Goal: Task Accomplishment & Management: Complete application form

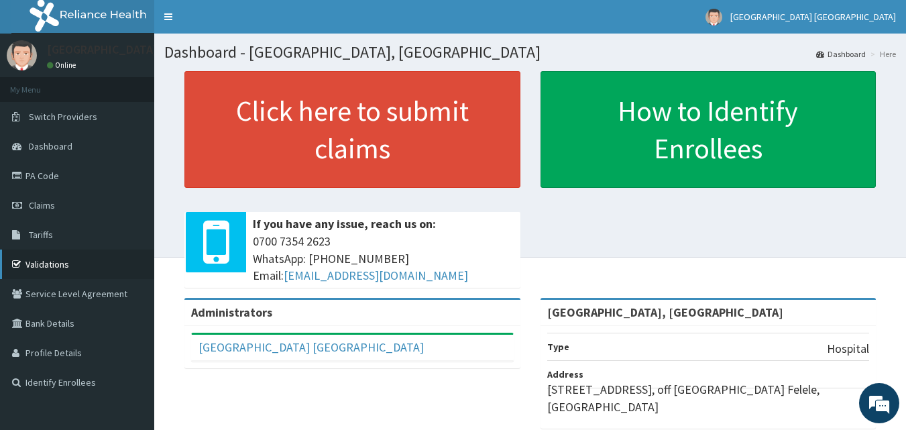
click at [43, 267] on link "Validations" at bounding box center [77, 263] width 154 height 29
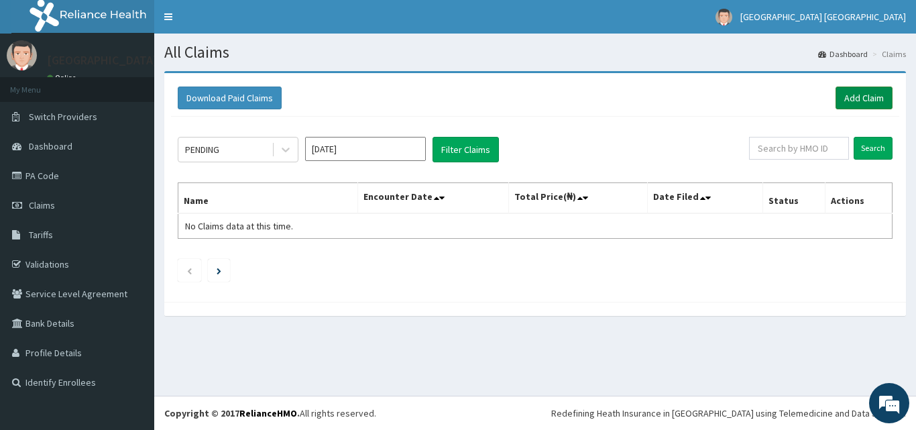
click at [867, 93] on link "Add Claim" at bounding box center [863, 97] width 57 height 23
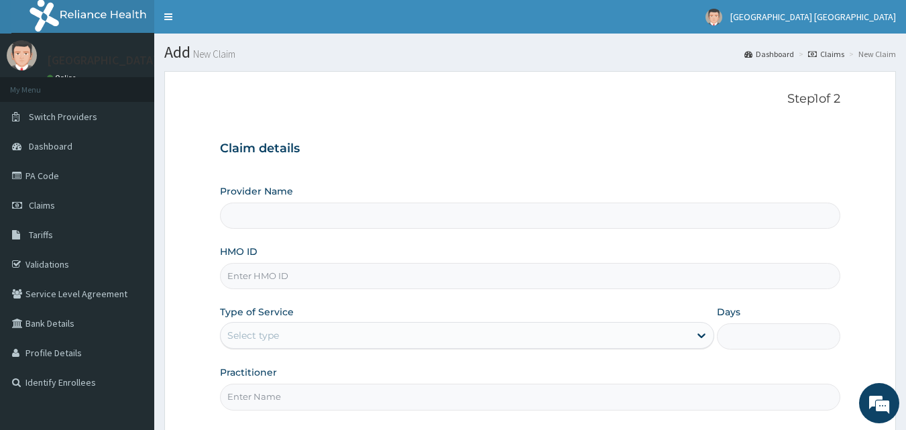
type input "[GEOGRAPHIC_DATA], [GEOGRAPHIC_DATA]"
click at [263, 271] on input "HMO ID" at bounding box center [530, 276] width 621 height 26
type input "FMC/10648/A"
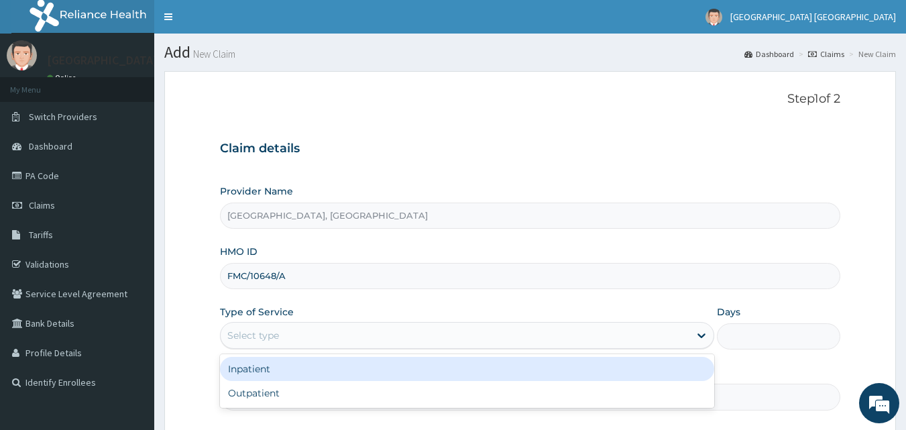
click at [343, 334] on div "Select type" at bounding box center [455, 334] width 469 height 21
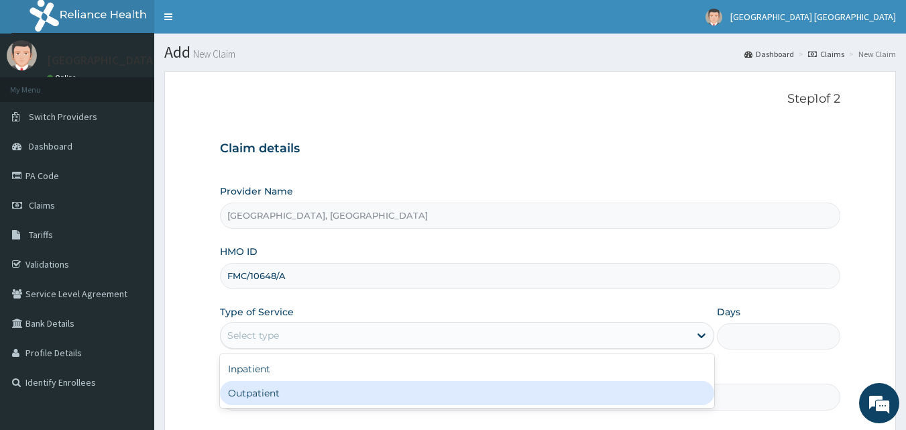
click at [261, 395] on div "Outpatient" at bounding box center [467, 393] width 494 height 24
type input "1"
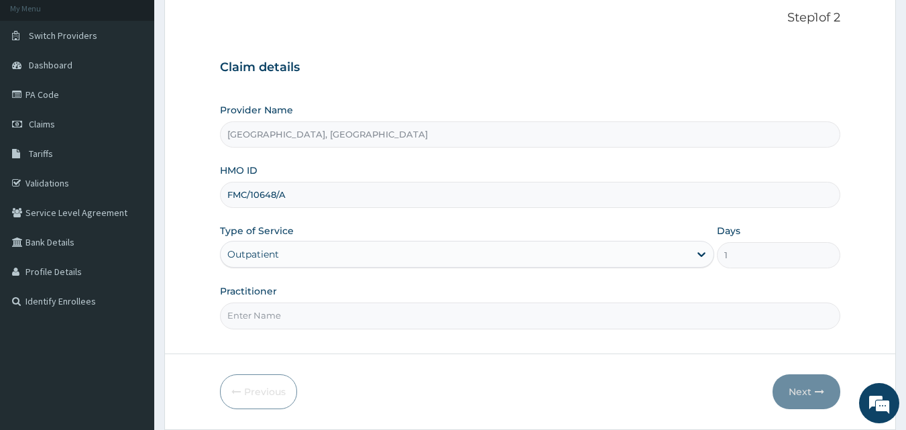
scroll to position [83, 0]
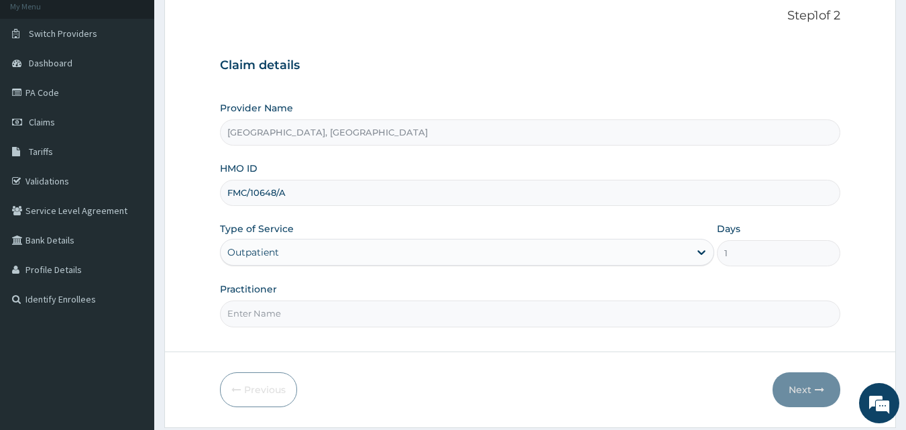
click at [301, 314] on input "Practitioner" at bounding box center [530, 313] width 621 height 26
type input "DR. SOLANKE"
click at [816, 391] on icon "button" at bounding box center [818, 389] width 9 height 9
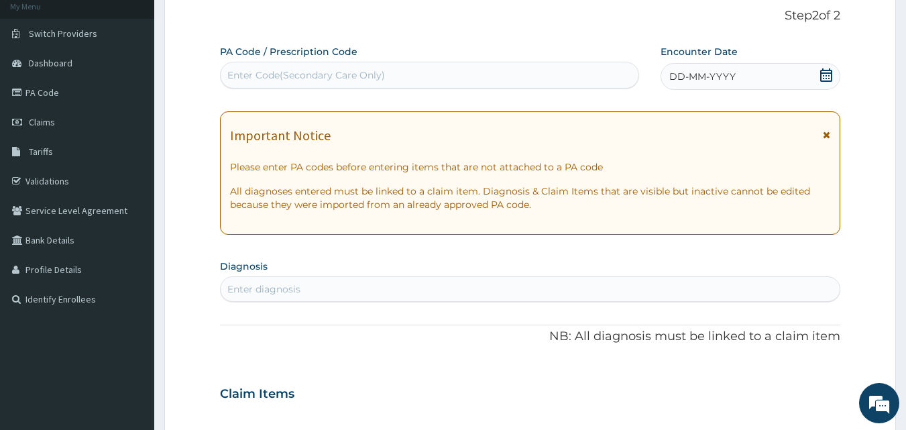
click at [827, 77] on icon at bounding box center [825, 74] width 13 height 13
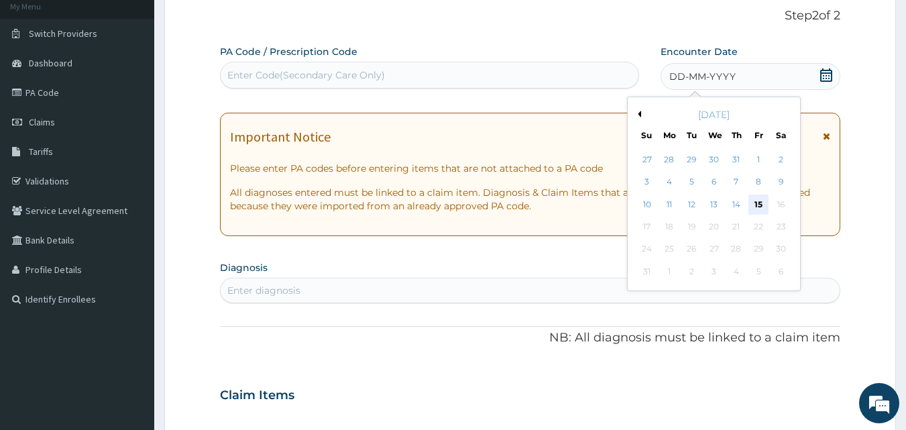
click at [754, 203] on div "15" at bounding box center [758, 204] width 20 height 20
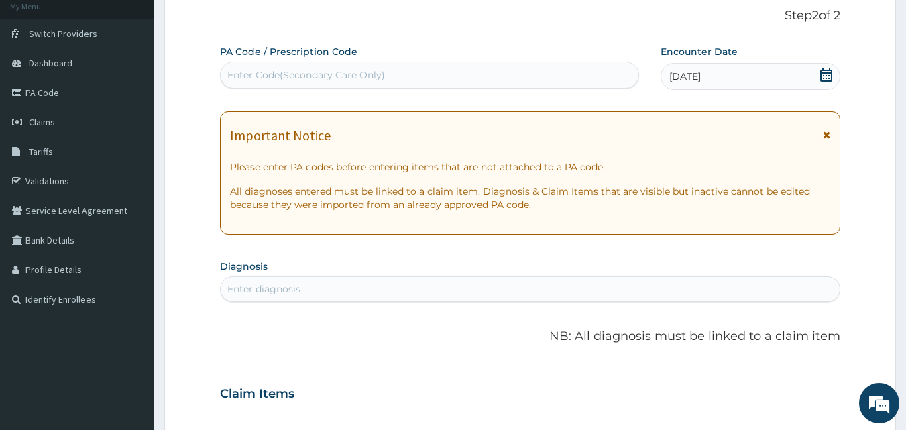
click at [448, 282] on div "Enter diagnosis" at bounding box center [530, 288] width 619 height 21
type input "MALARIA"
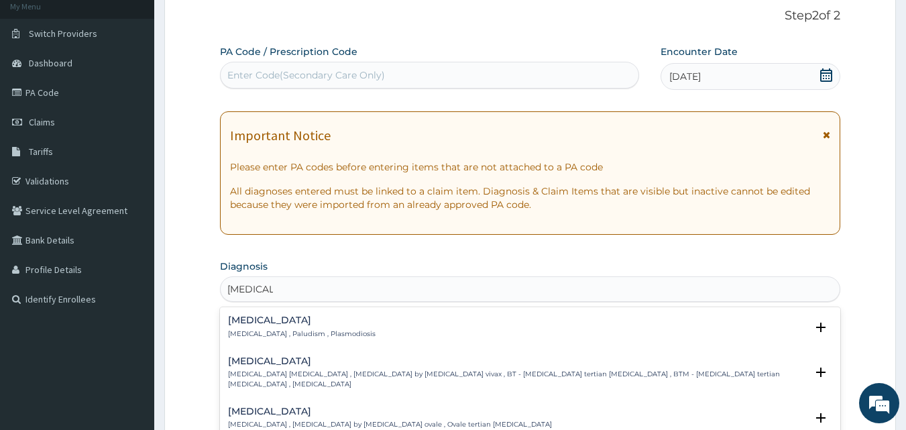
click at [280, 320] on h4 "Malaria" at bounding box center [301, 320] width 147 height 10
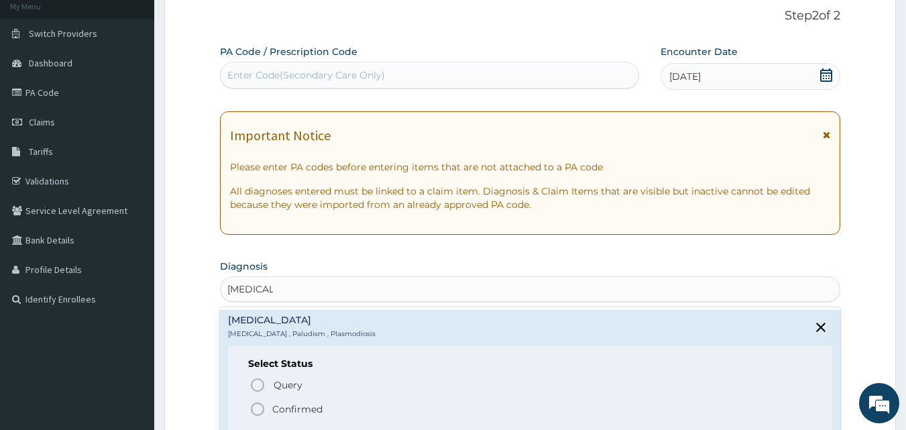
click at [255, 409] on icon "status option filled" at bounding box center [257, 409] width 16 height 16
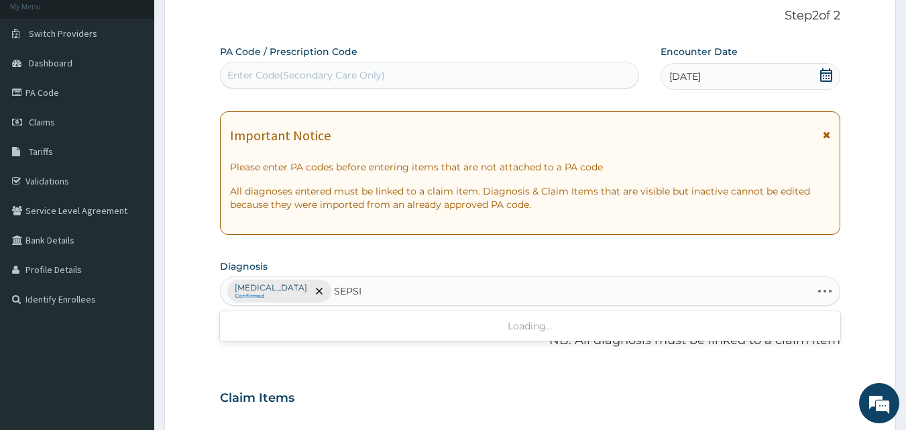
type input "SEPSIS"
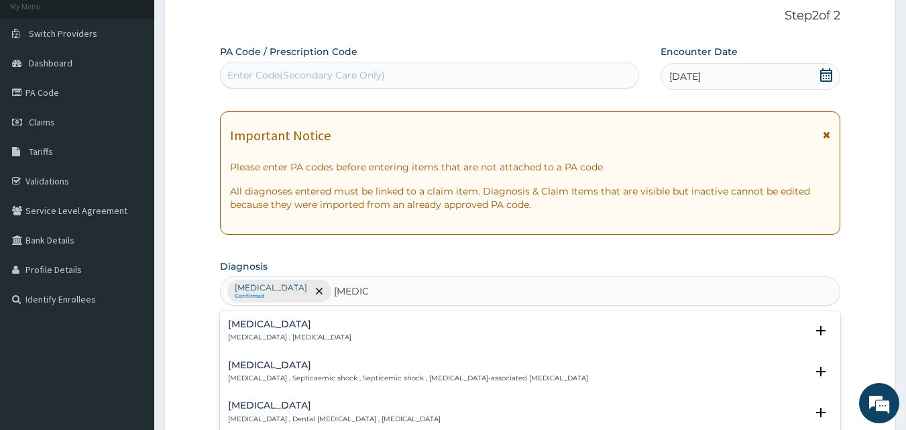
click at [234, 324] on h4 "Sepsis" at bounding box center [289, 324] width 123 height 10
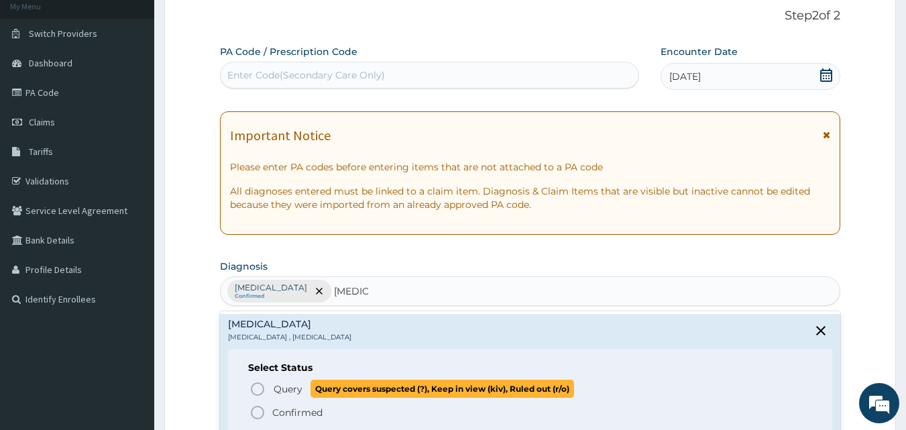
click at [260, 393] on icon "status option query" at bounding box center [257, 389] width 16 height 16
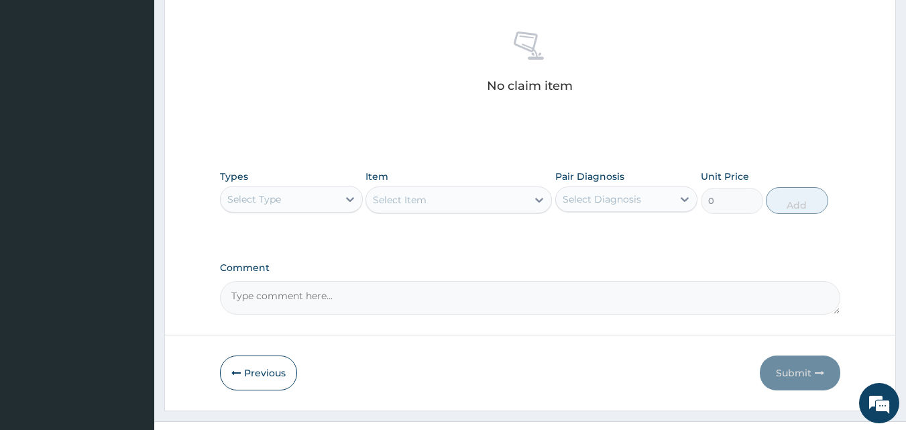
scroll to position [537, 0]
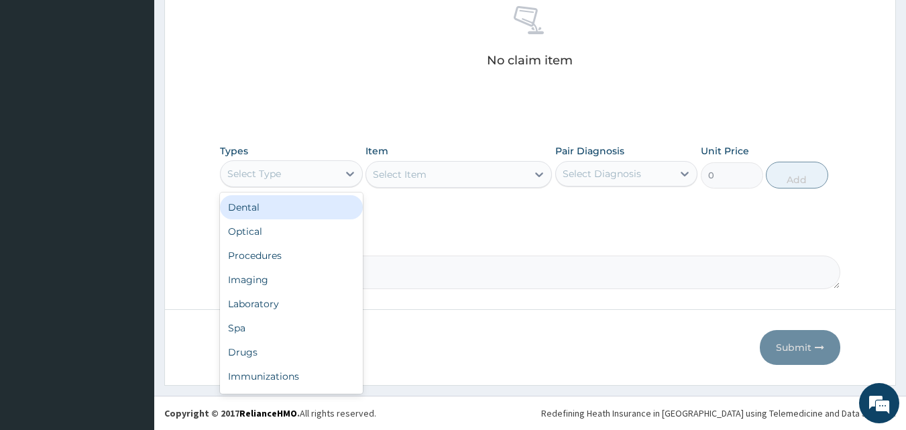
click at [298, 178] on div "Select Type" at bounding box center [279, 173] width 117 height 21
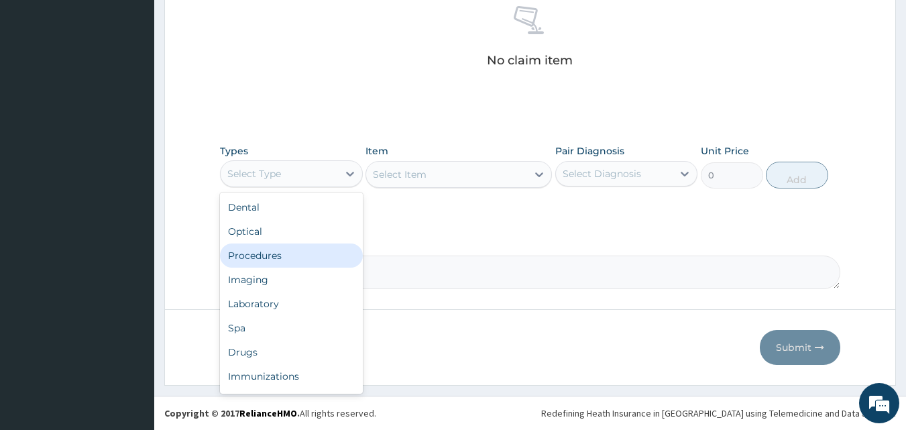
click at [251, 252] on div "Procedures" at bounding box center [291, 255] width 143 height 24
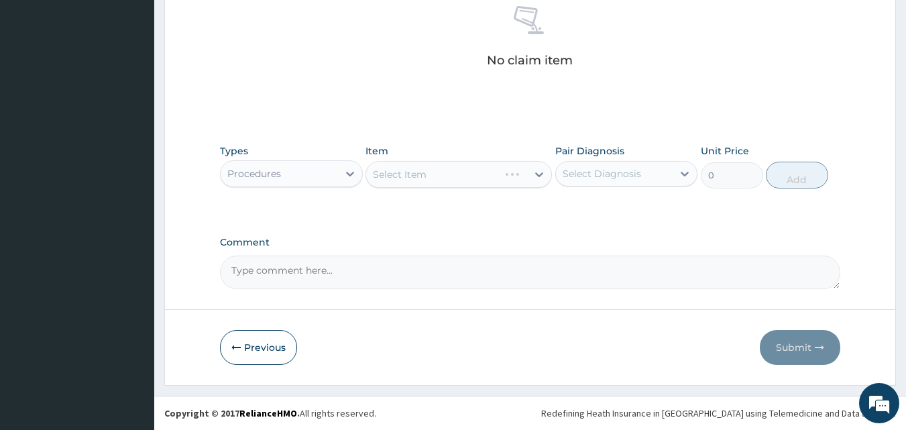
click at [466, 171] on div "Select Item" at bounding box center [458, 174] width 186 height 27
click at [484, 177] on div "Select Item" at bounding box center [446, 174] width 161 height 21
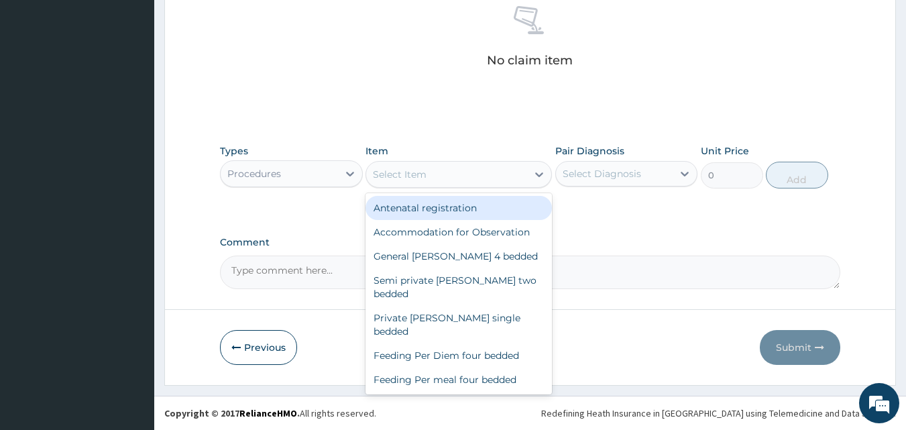
type input "M"
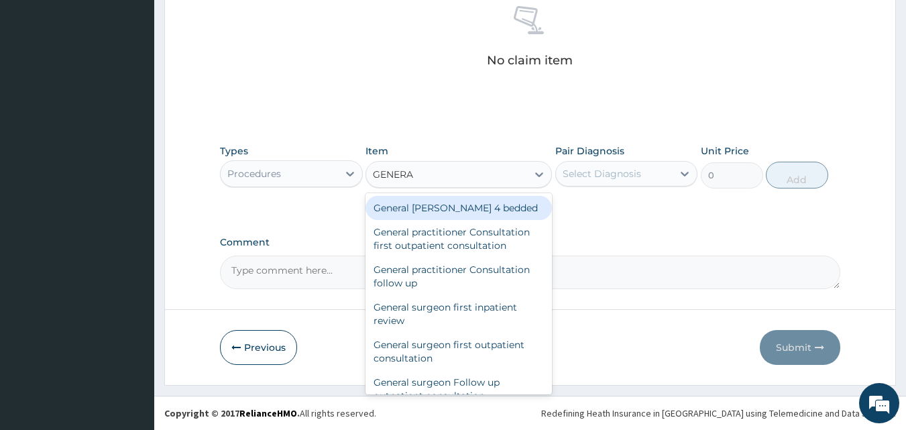
type input "GENERAL"
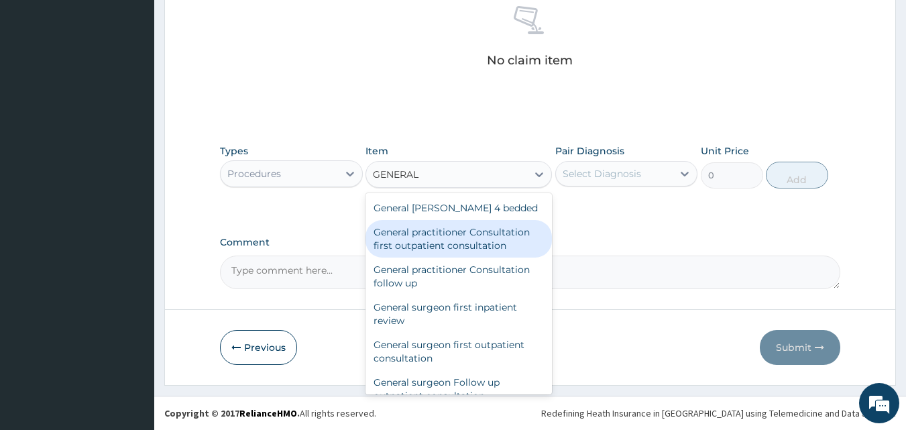
click at [466, 244] on div "General practitioner Consultation first outpatient consultation" at bounding box center [458, 239] width 186 height 38
type input "3547.5"
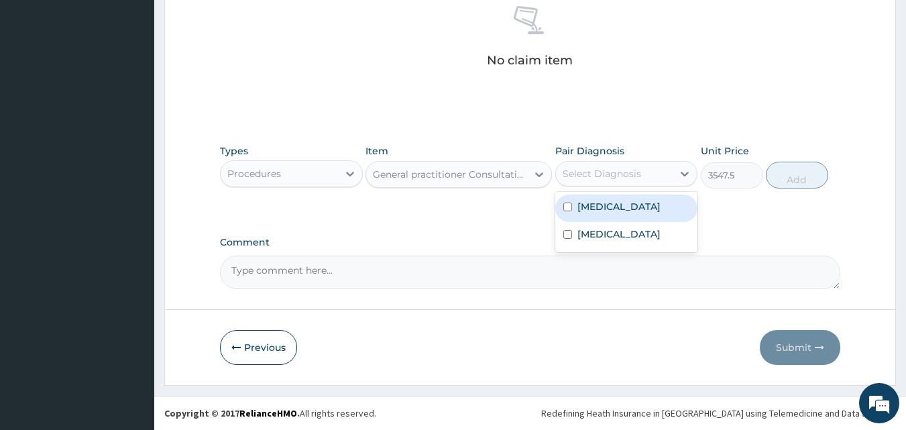
click at [591, 179] on div "Select Diagnosis" at bounding box center [601, 173] width 78 height 13
click at [565, 212] on div "Malaria" at bounding box center [626, 207] width 143 height 27
checkbox input "true"
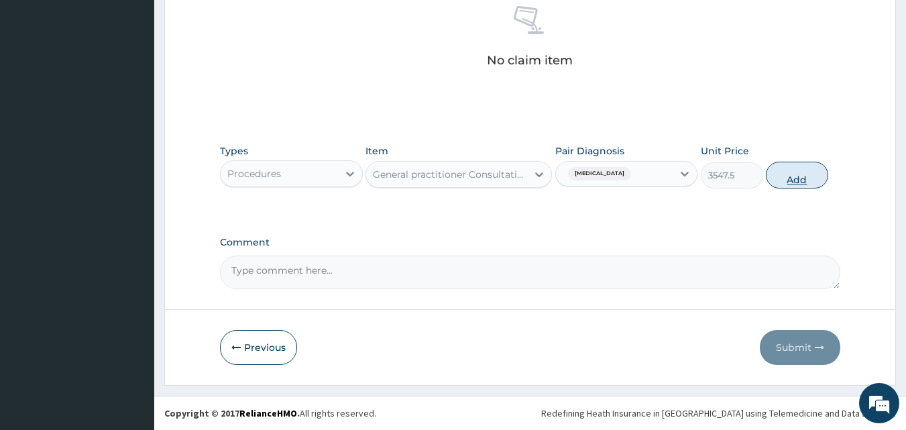
click at [797, 174] on button "Add" at bounding box center [796, 175] width 62 height 27
type input "0"
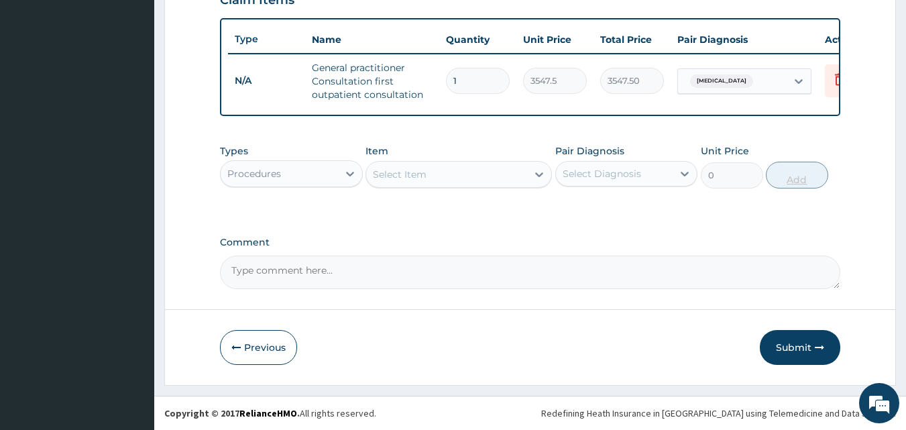
scroll to position [491, 0]
click at [267, 172] on div "Procedures" at bounding box center [254, 173] width 54 height 13
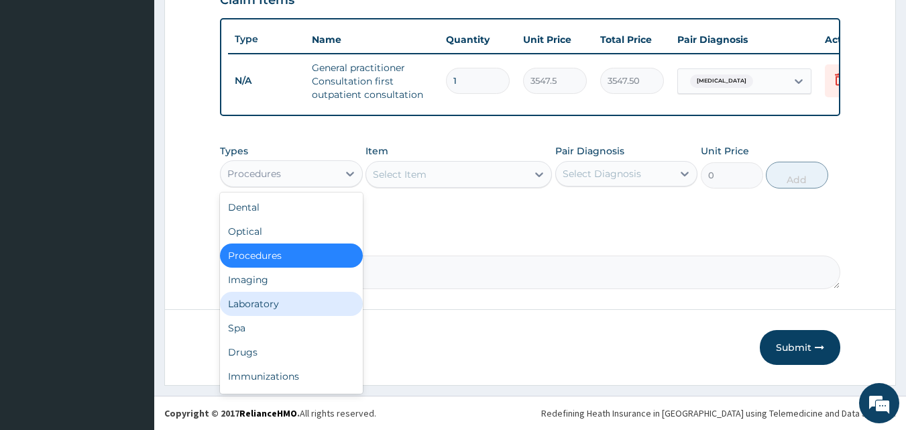
click at [251, 307] on div "Laboratory" at bounding box center [291, 304] width 143 height 24
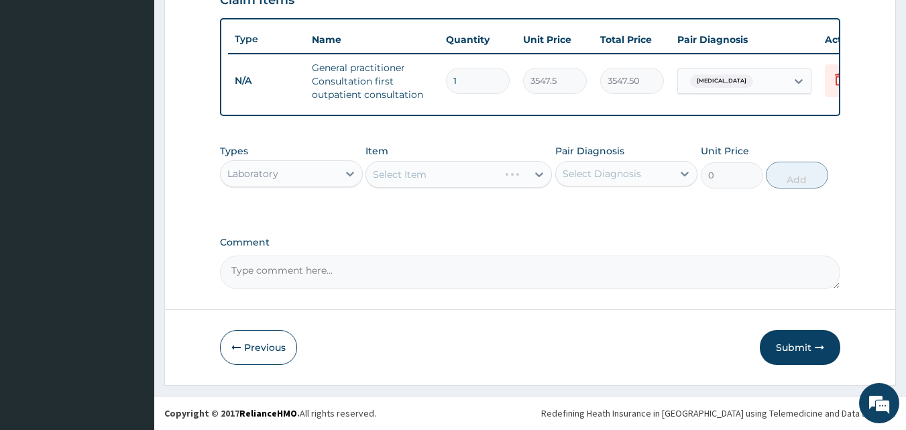
click at [414, 174] on div "Select Item" at bounding box center [458, 174] width 186 height 27
click at [481, 178] on div "Select Item" at bounding box center [446, 174] width 161 height 21
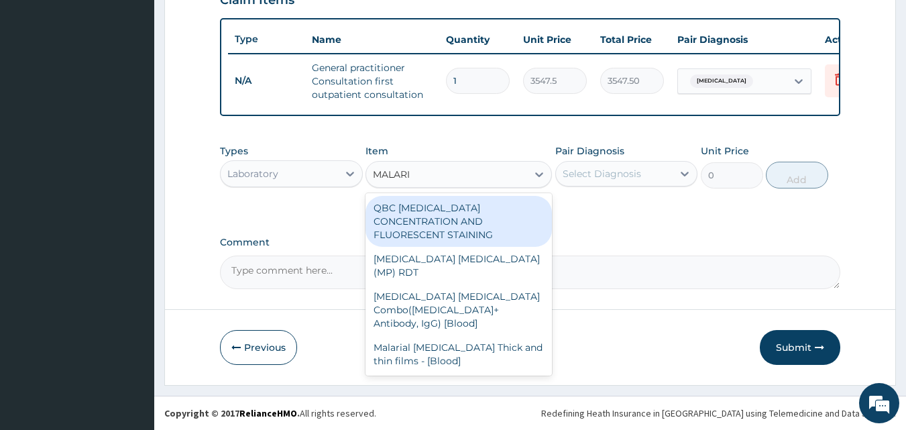
type input "MALARIA"
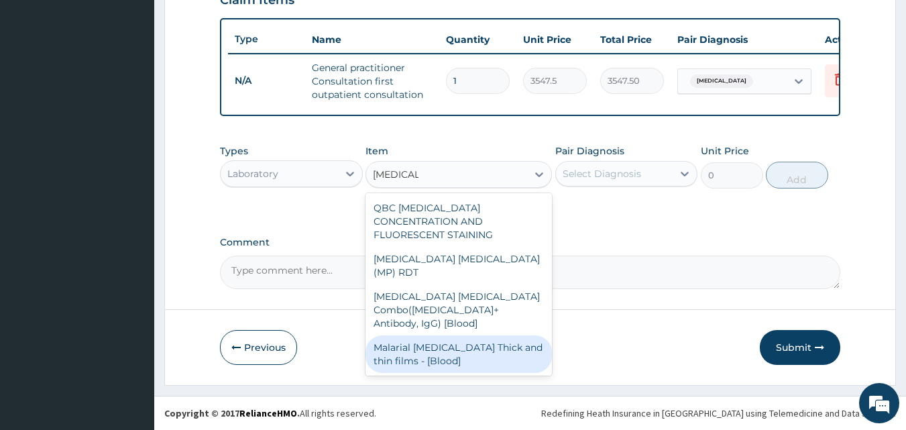
click at [440, 335] on div "Malarial Parasite Thick and thin films - [Blood]" at bounding box center [458, 354] width 186 height 38
type input "1612.5"
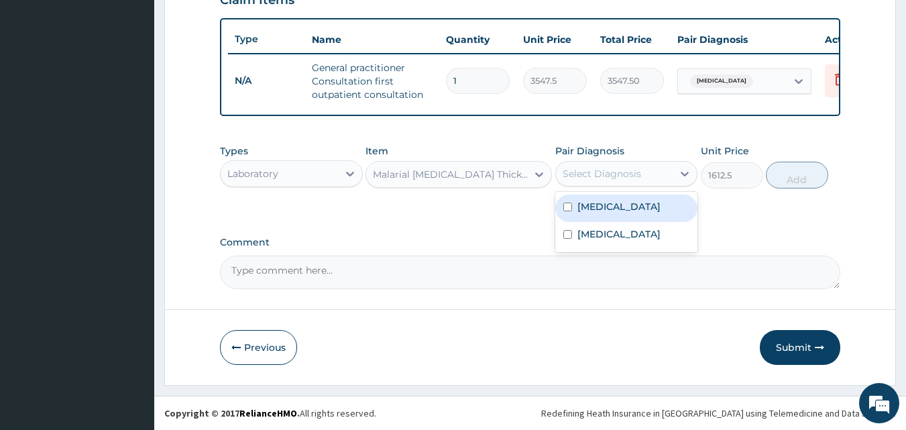
click at [626, 175] on div "Select Diagnosis" at bounding box center [601, 173] width 78 height 13
click at [566, 208] on input "checkbox" at bounding box center [567, 206] width 9 height 9
checkbox input "true"
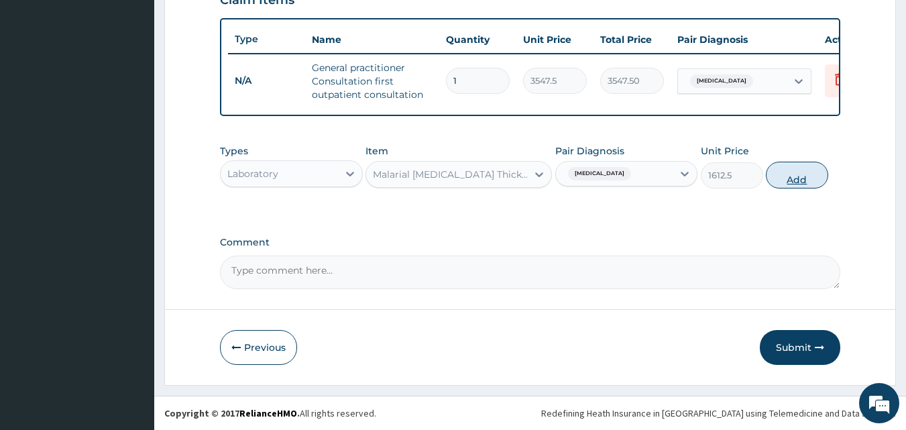
click at [796, 179] on button "Add" at bounding box center [796, 175] width 62 height 27
type input "0"
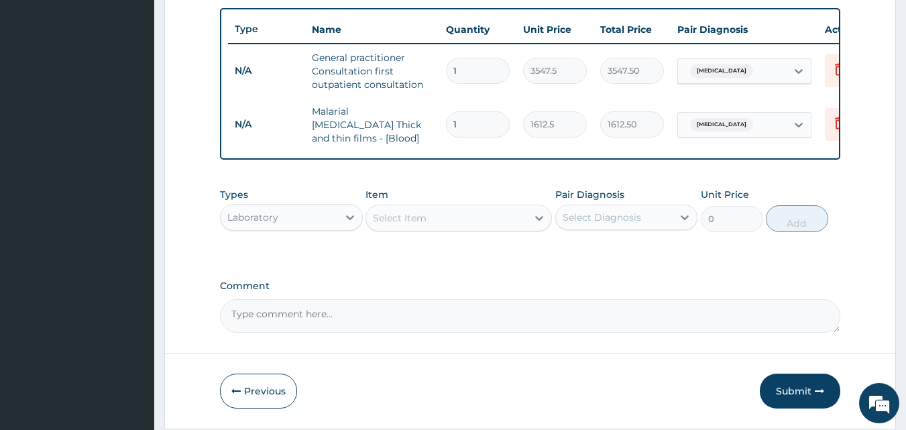
click at [393, 225] on div "Select Item" at bounding box center [400, 217] width 54 height 13
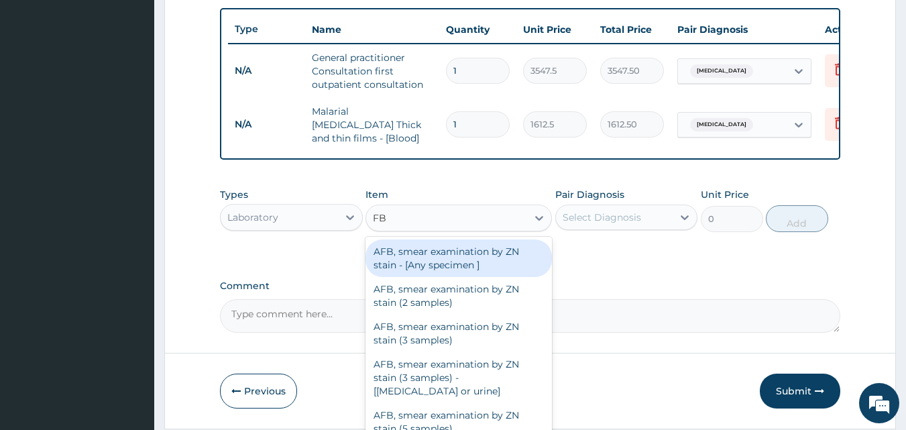
type input "FBC"
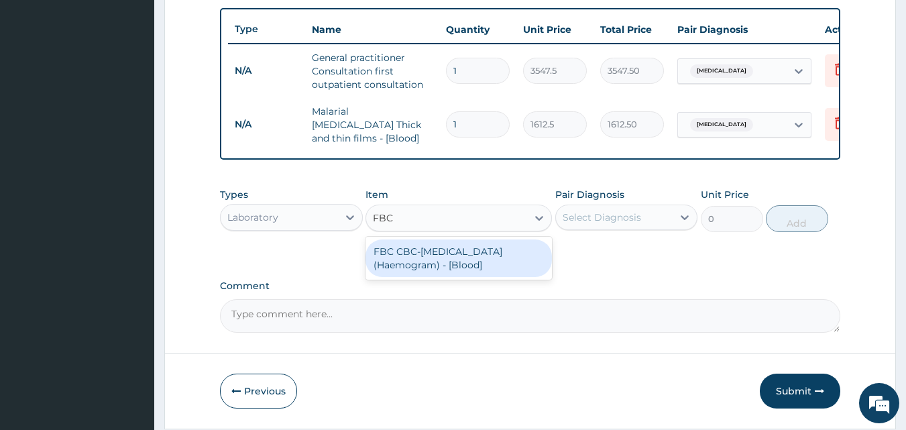
click at [407, 261] on div "FBC CBC-Complete Blood Count (Haemogram) - [Blood]" at bounding box center [458, 258] width 186 height 38
type input "4300"
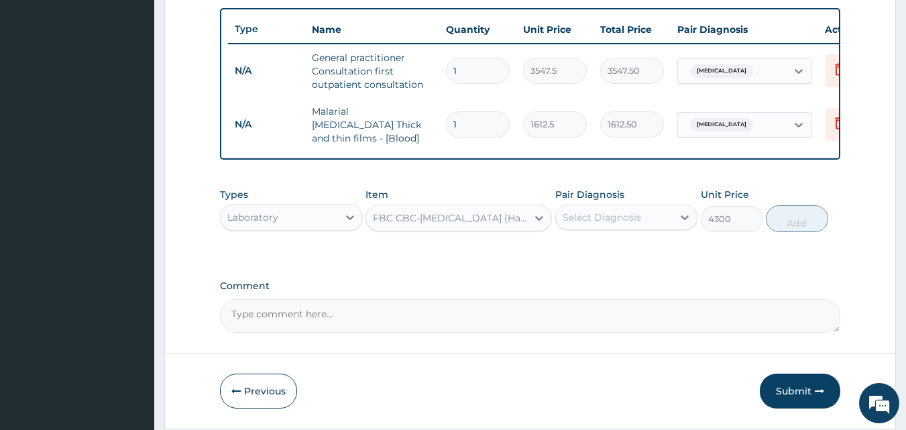
click at [574, 215] on div "Select Diagnosis" at bounding box center [601, 216] width 78 height 13
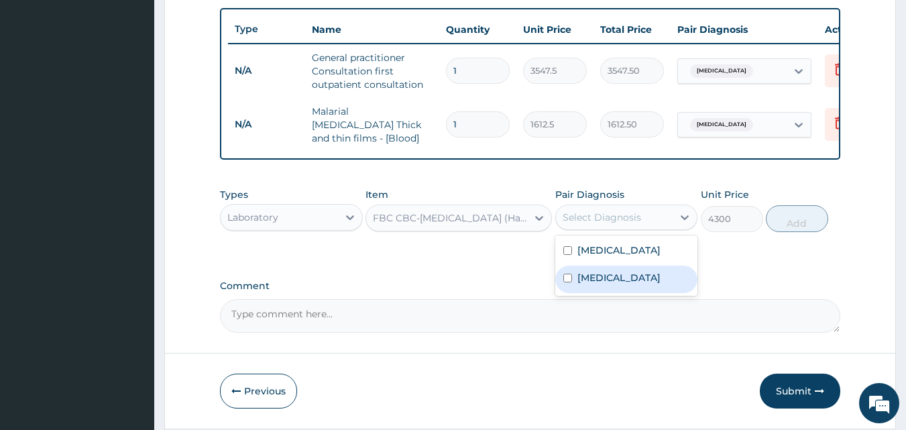
click at [566, 281] on input "checkbox" at bounding box center [567, 277] width 9 height 9
checkbox input "true"
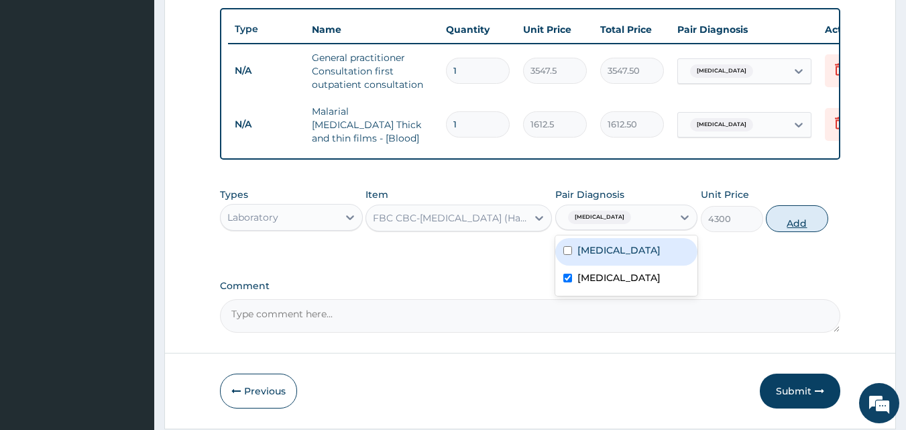
click at [806, 220] on button "Add" at bounding box center [796, 218] width 62 height 27
type input "0"
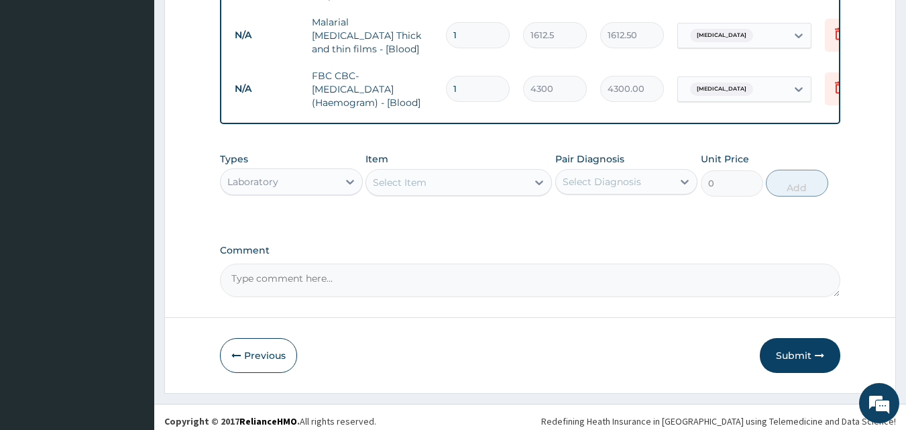
scroll to position [590, 0]
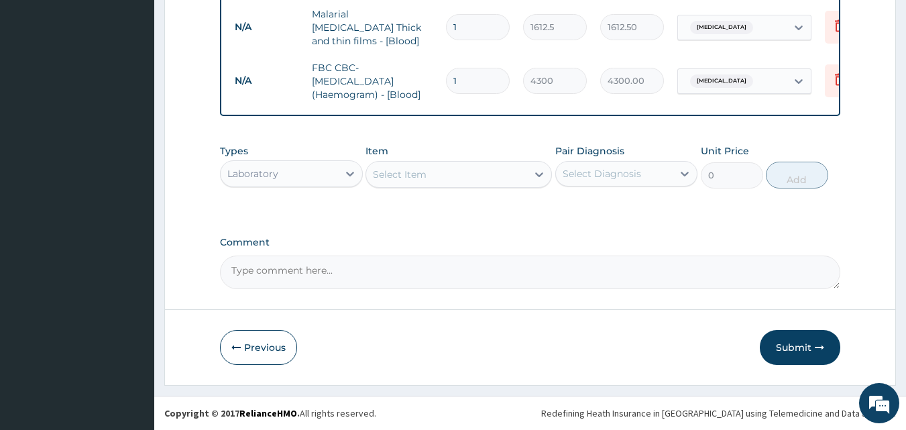
click at [273, 175] on div "Laboratory" at bounding box center [252, 173] width 51 height 13
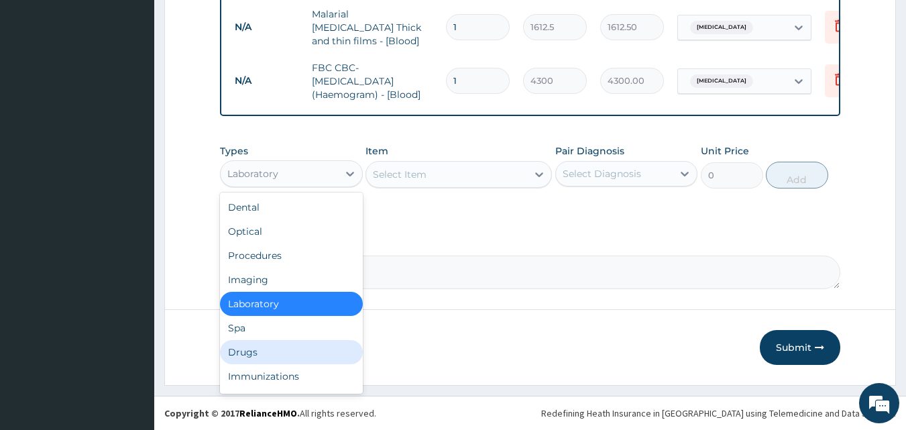
click at [254, 355] on div "Drugs" at bounding box center [291, 352] width 143 height 24
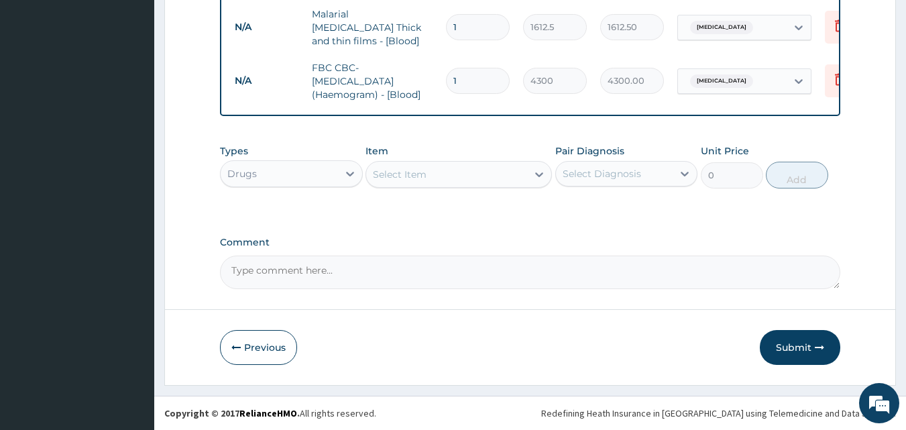
click at [405, 173] on div "Select Item" at bounding box center [400, 174] width 54 height 13
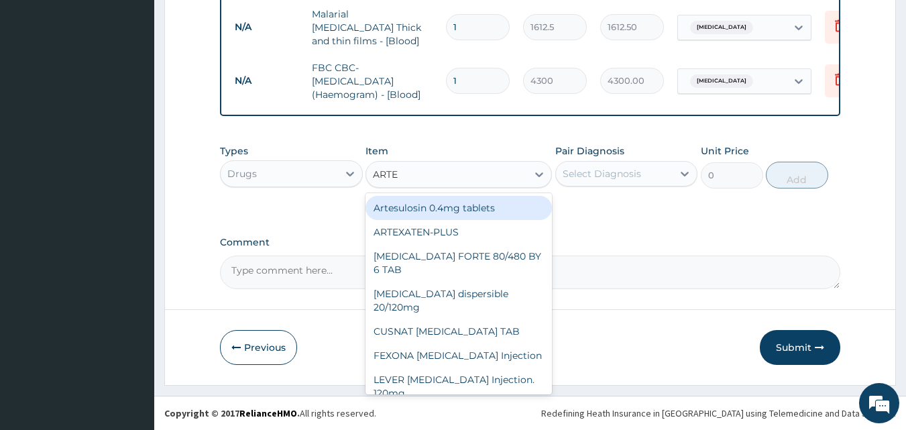
type input "ARTEM"
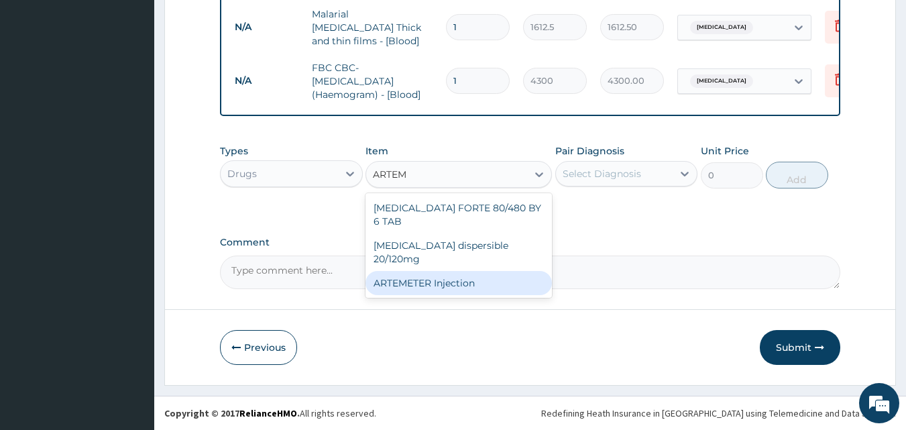
click at [432, 271] on div "ARTEMETER Injection" at bounding box center [458, 283] width 186 height 24
type input "946"
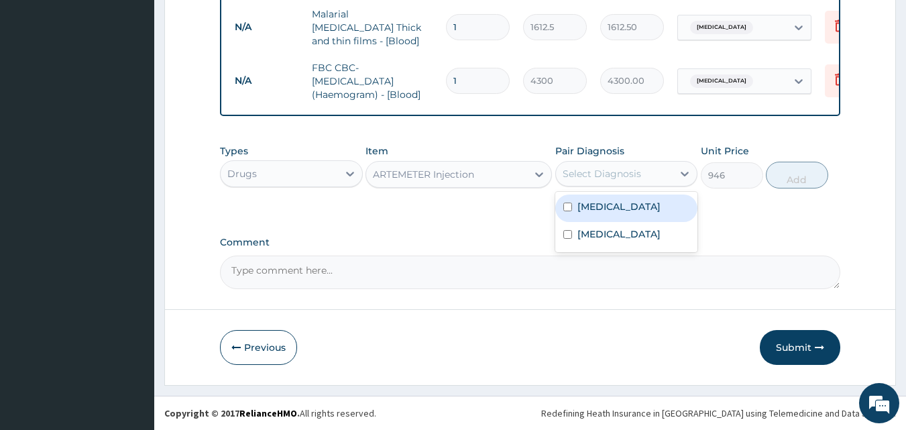
click at [608, 173] on div "Select Diagnosis" at bounding box center [601, 173] width 78 height 13
click at [565, 208] on input "checkbox" at bounding box center [567, 206] width 9 height 9
checkbox input "true"
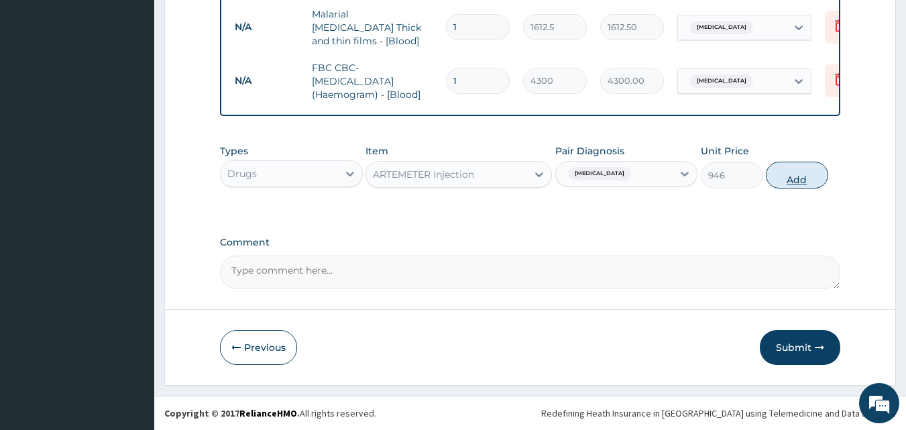
click at [815, 180] on button "Add" at bounding box center [796, 175] width 62 height 27
type input "0"
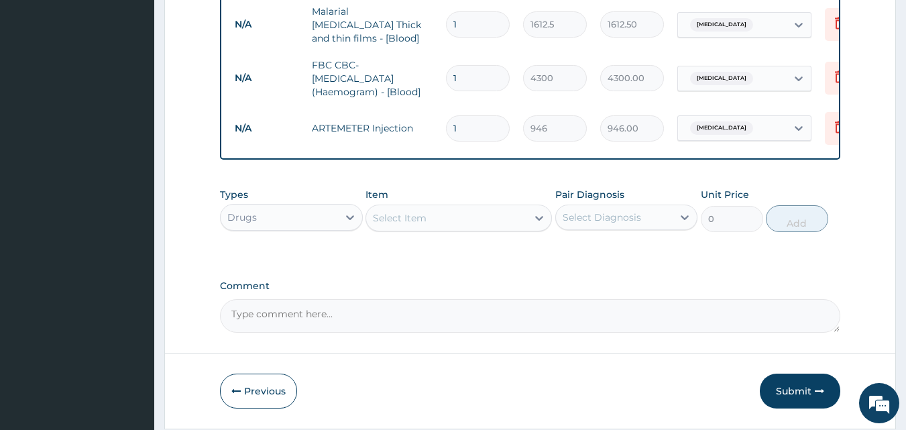
type input "2"
type input "1892.00"
click at [425, 223] on div "Select Item" at bounding box center [400, 217] width 54 height 13
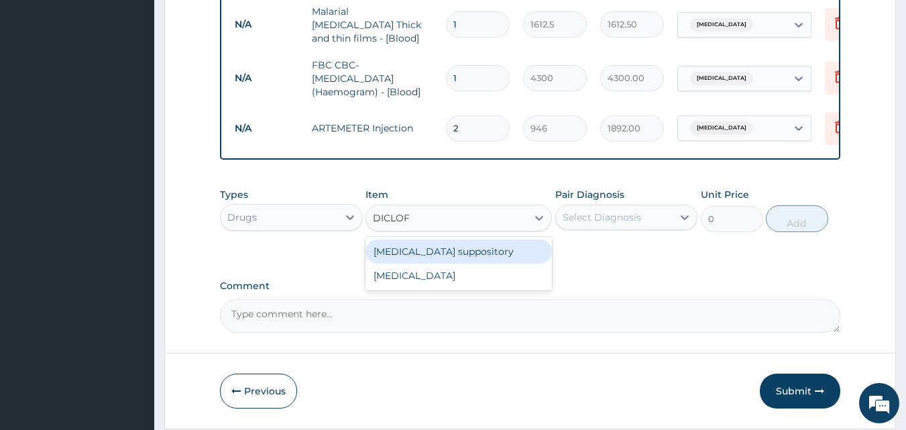
type input "DICLOFE"
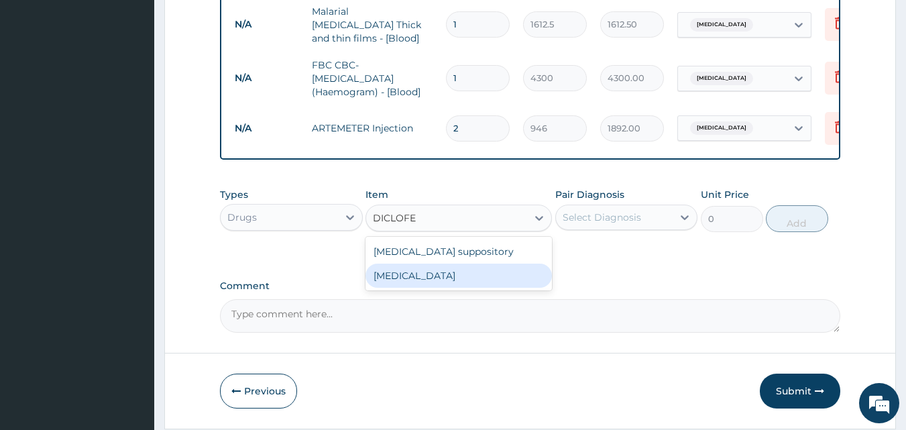
click at [407, 280] on div "Diclofenac" at bounding box center [458, 275] width 186 height 24
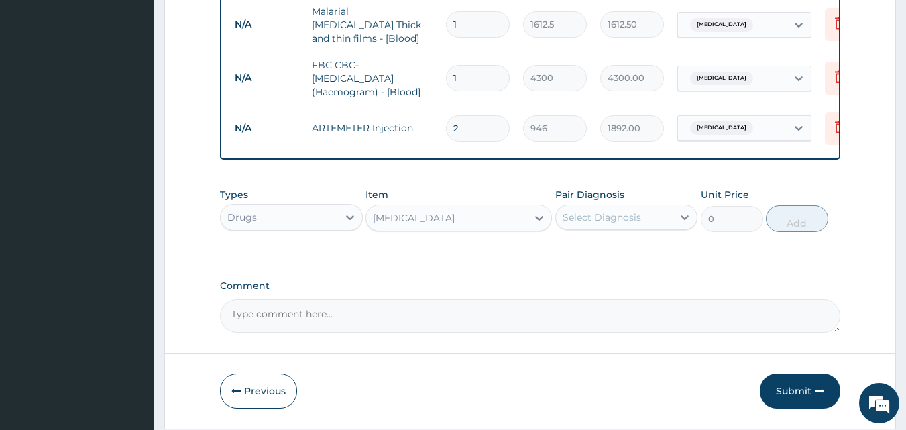
type input "591.25"
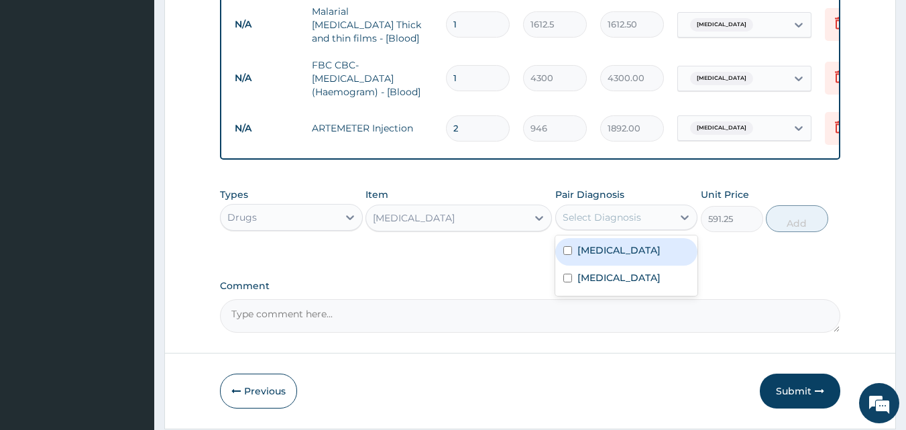
click at [608, 223] on div "Select Diagnosis" at bounding box center [601, 216] width 78 height 13
click at [566, 254] on input "checkbox" at bounding box center [567, 250] width 9 height 9
checkbox input "true"
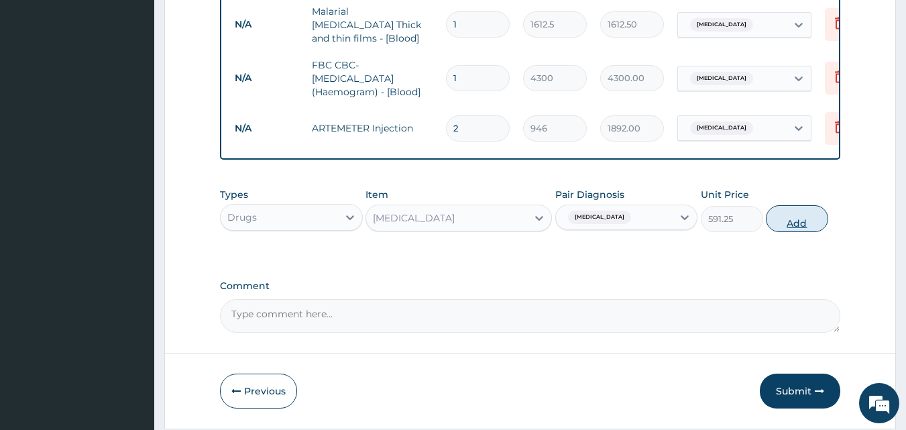
click at [788, 223] on button "Add" at bounding box center [796, 218] width 62 height 27
type input "0"
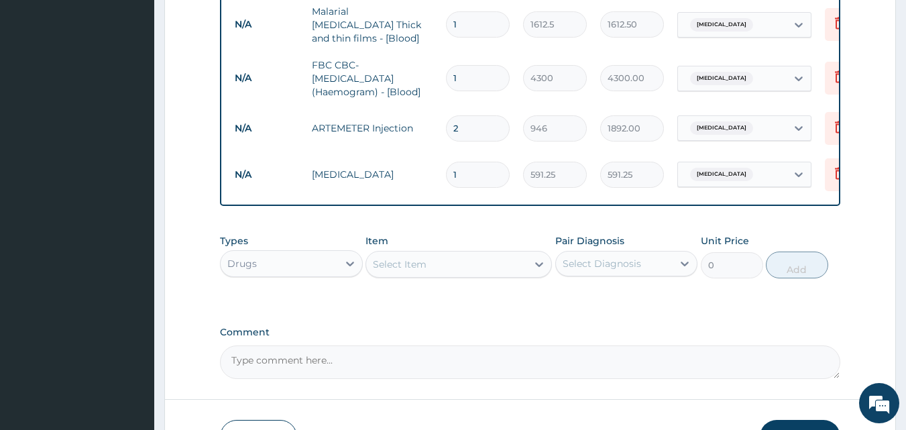
click at [391, 263] on div "Select Item" at bounding box center [400, 263] width 54 height 13
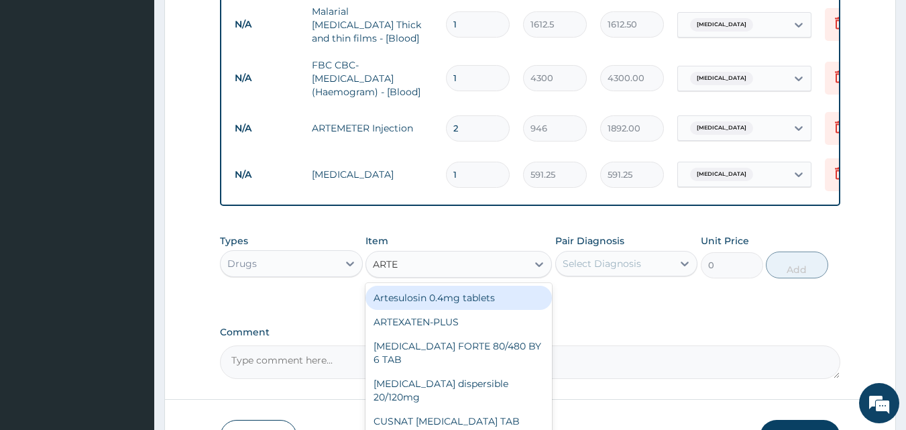
type input "ARTEM"
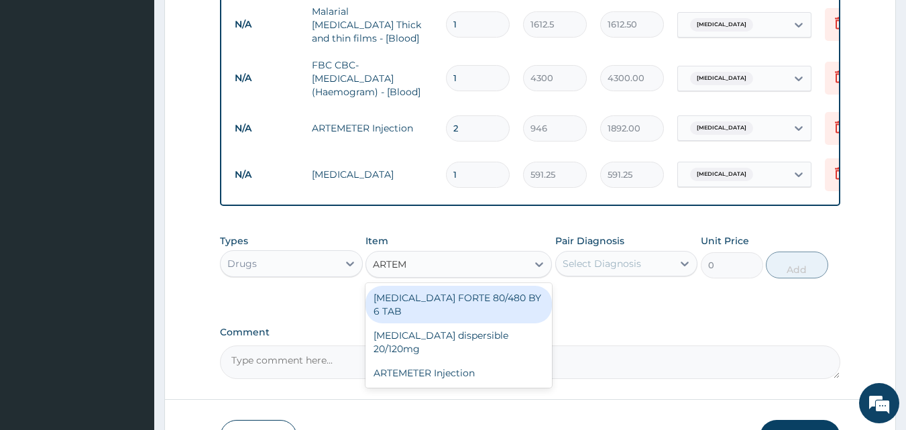
click at [420, 300] on div "COARTEM FORTE 80/480 BY 6 TAB" at bounding box center [458, 305] width 186 height 38
type input "449.35"
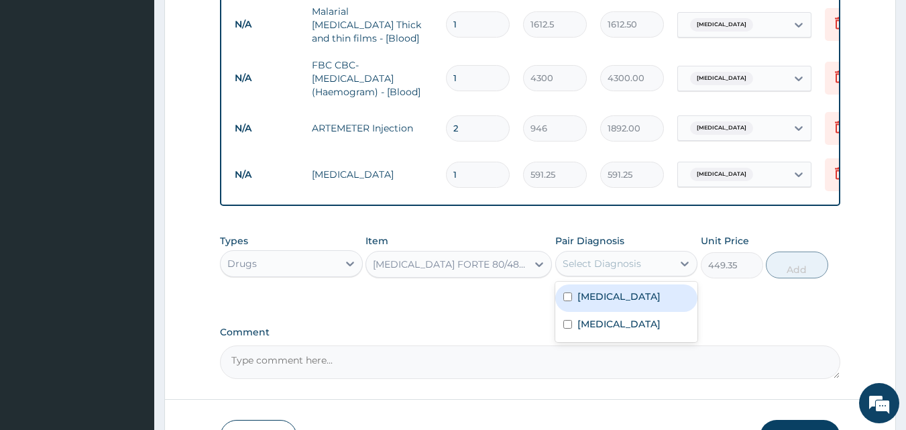
click at [592, 267] on div "Select Diagnosis" at bounding box center [601, 263] width 78 height 13
click at [568, 300] on input "checkbox" at bounding box center [567, 296] width 9 height 9
checkbox input "true"
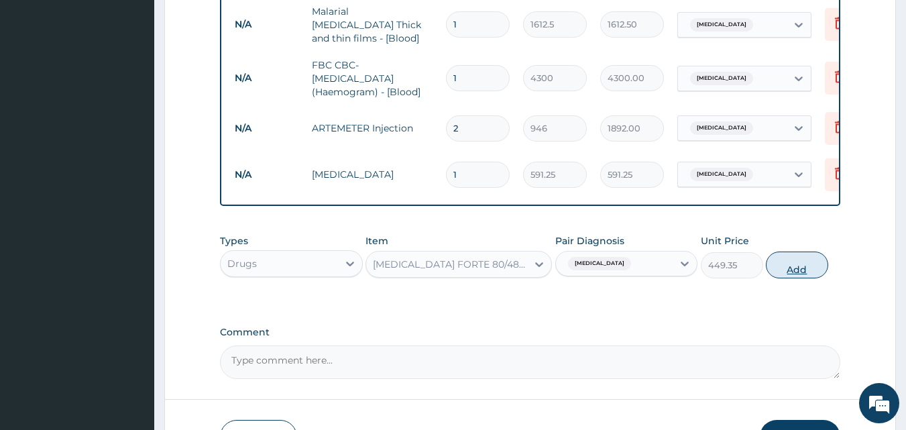
click at [773, 273] on button "Add" at bounding box center [796, 264] width 62 height 27
type input "0"
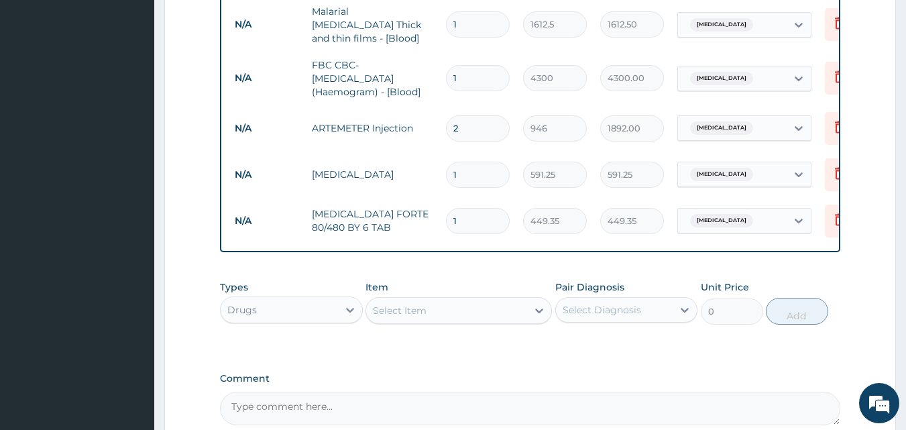
type input "2"
type input "898.70"
type input "3"
type input "1348.05"
type input "4"
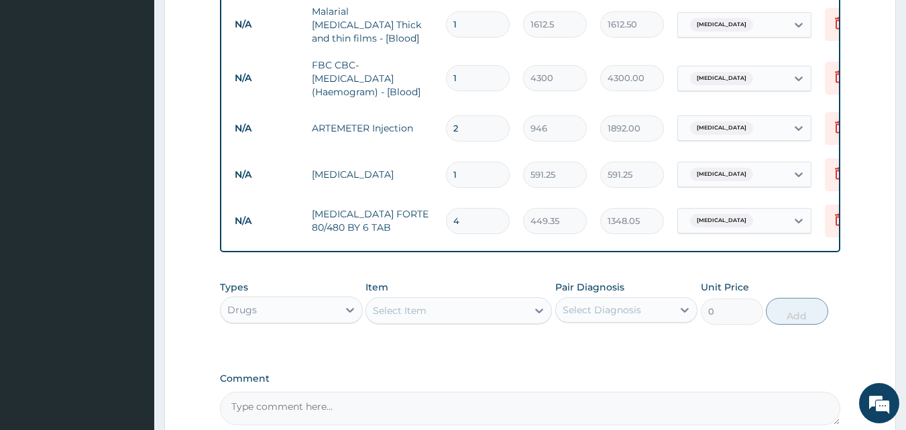
type input "1797.40"
type input "5"
type input "2246.75"
type input "6"
type input "2696.10"
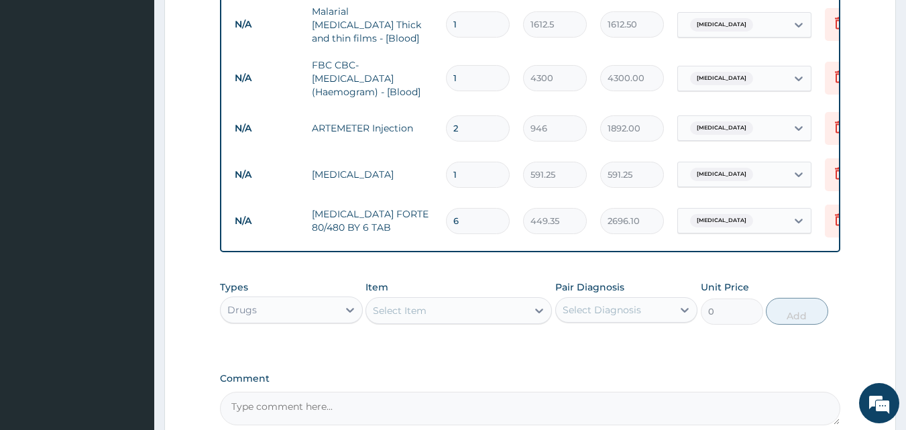
click at [454, 307] on div "Select Item" at bounding box center [446, 310] width 161 height 21
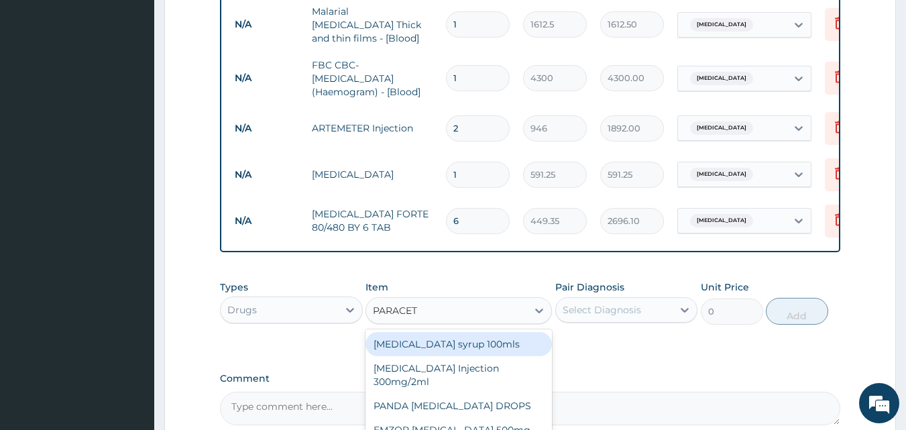
type input "PARACETA"
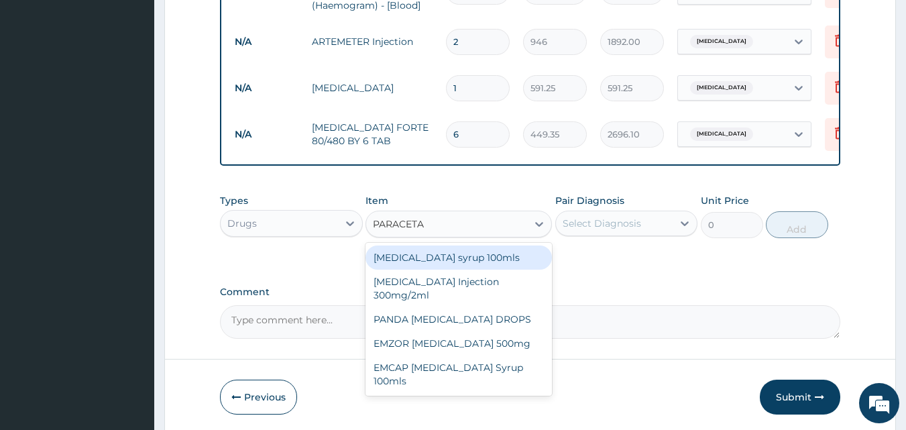
scroll to position [688, 0]
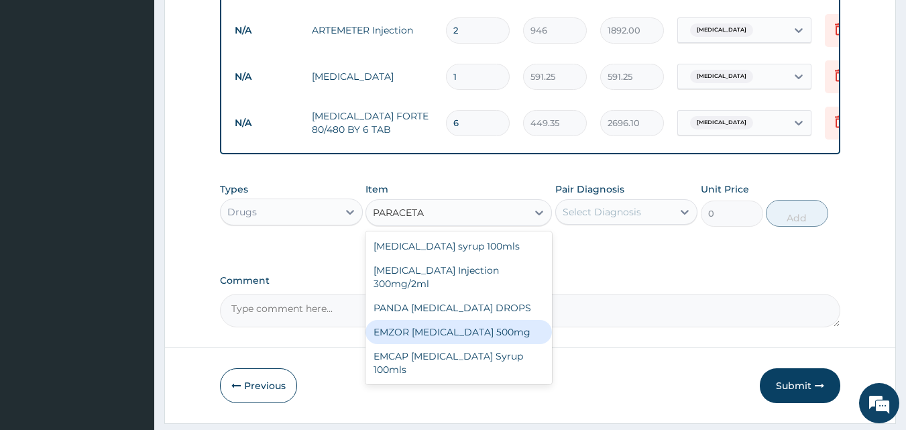
click at [486, 338] on div "EMZOR PARACETAMOL 500mg" at bounding box center [458, 332] width 186 height 24
type input "23.65"
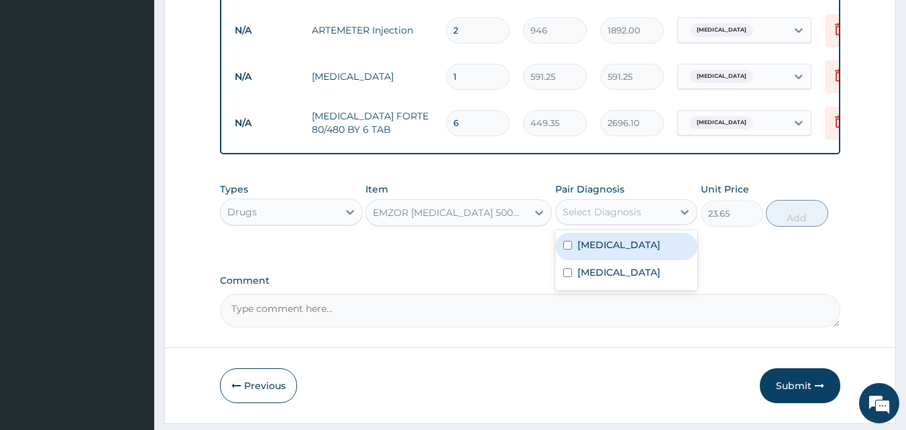
click at [620, 212] on div "Select Diagnosis" at bounding box center [601, 211] width 78 height 13
click at [568, 247] on input "checkbox" at bounding box center [567, 245] width 9 height 9
checkbox input "true"
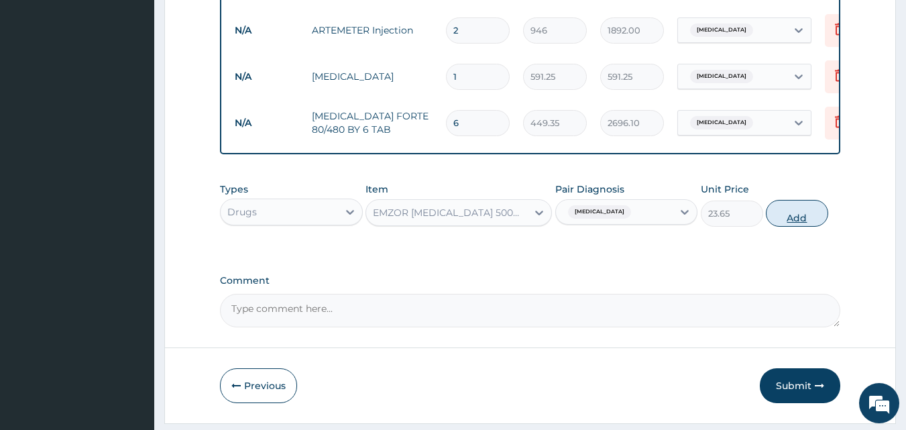
click at [810, 218] on button "Add" at bounding box center [796, 213] width 62 height 27
type input "0"
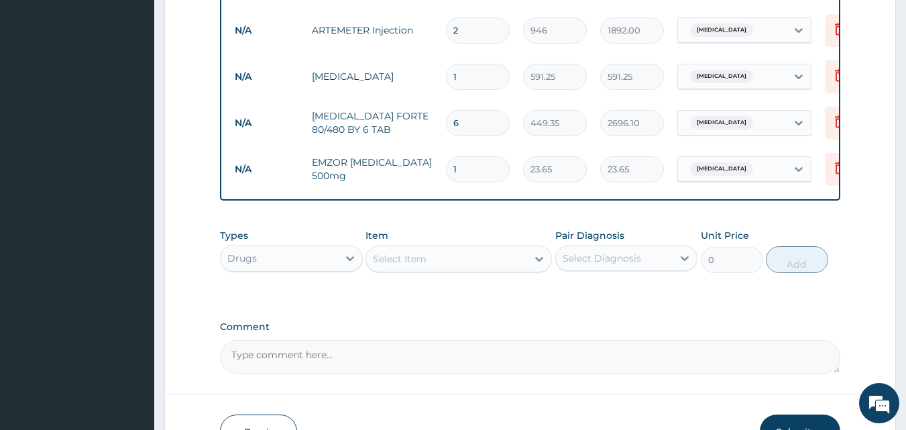
type input "18"
type input "425.70"
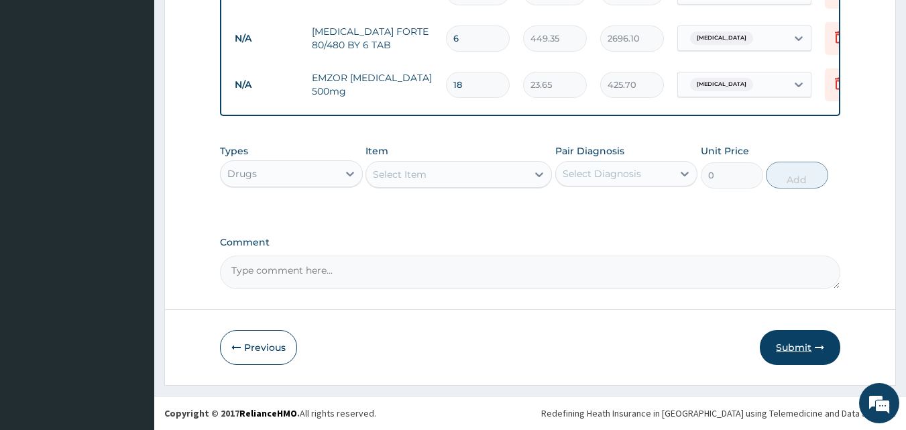
type input "18"
click at [793, 351] on button "Submit" at bounding box center [799, 347] width 80 height 35
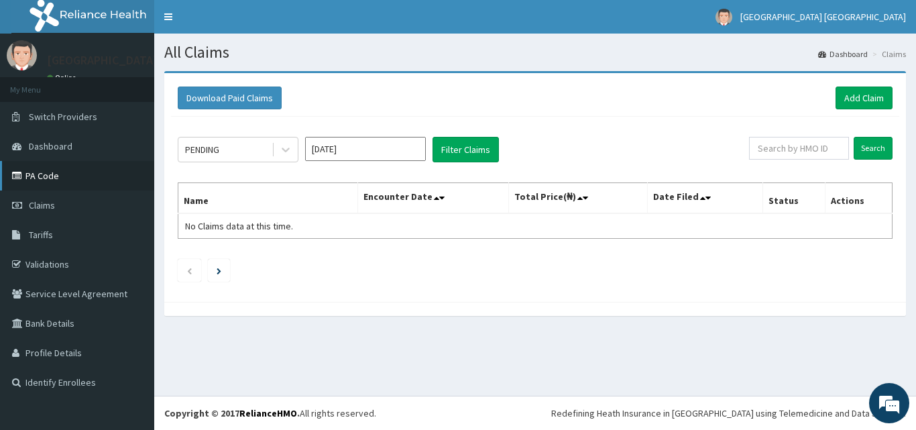
click at [46, 172] on link "PA Code" at bounding box center [77, 175] width 154 height 29
